Goal: Task Accomplishment & Management: Use online tool/utility

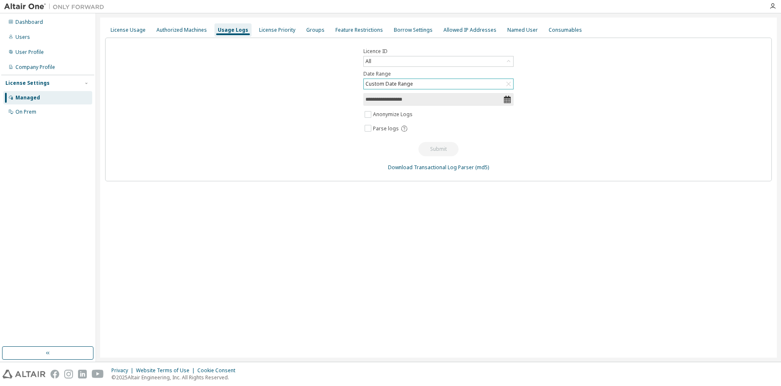
click at [436, 83] on div "Custom Date Range" at bounding box center [438, 84] width 149 height 10
click at [416, 110] on li "Last 30 days" at bounding box center [438, 107] width 148 height 11
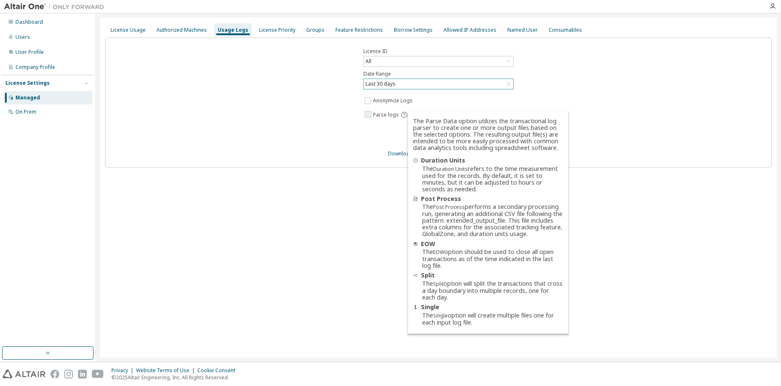
click at [403, 116] on icon at bounding box center [404, 115] width 6 height 6
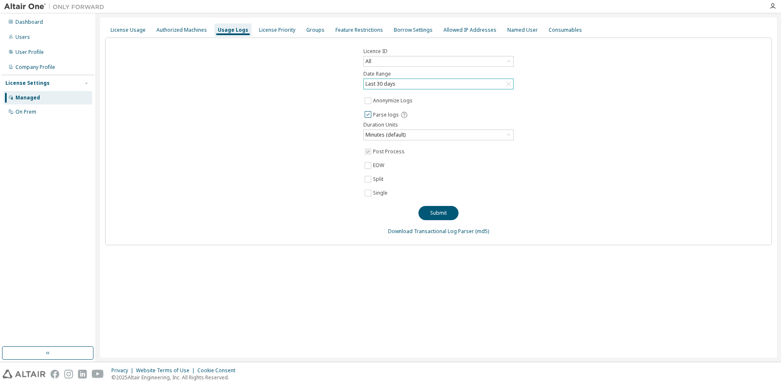
click at [386, 115] on span "Parse logs" at bounding box center [386, 114] width 26 height 7
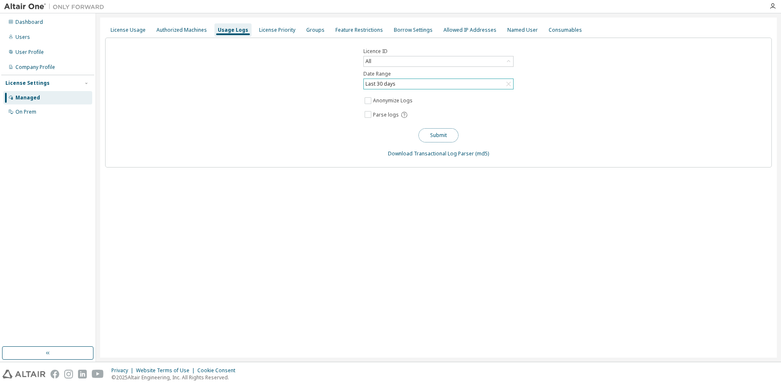
click at [434, 137] on button "Submit" at bounding box center [439, 135] width 40 height 14
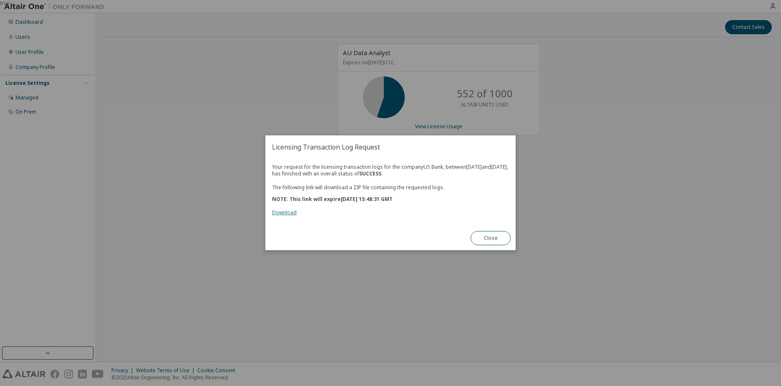
click at [284, 214] on link "Download" at bounding box center [284, 212] width 25 height 7
